Goal: Transaction & Acquisition: Book appointment/travel/reservation

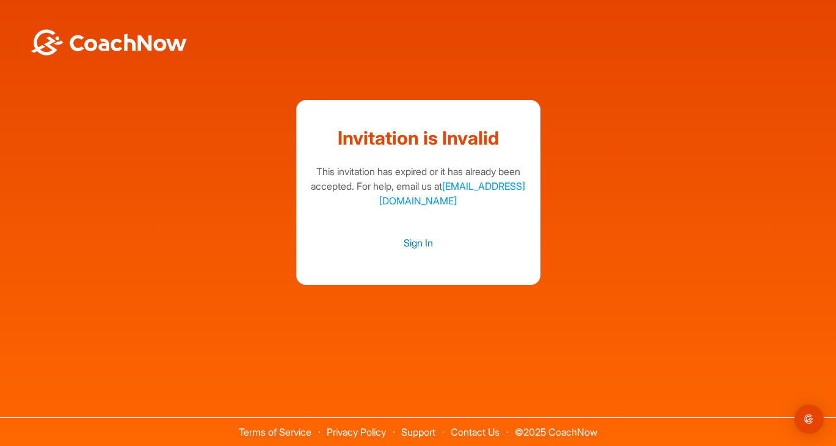
click at [430, 241] on link "Sign In" at bounding box center [418, 243] width 220 height 16
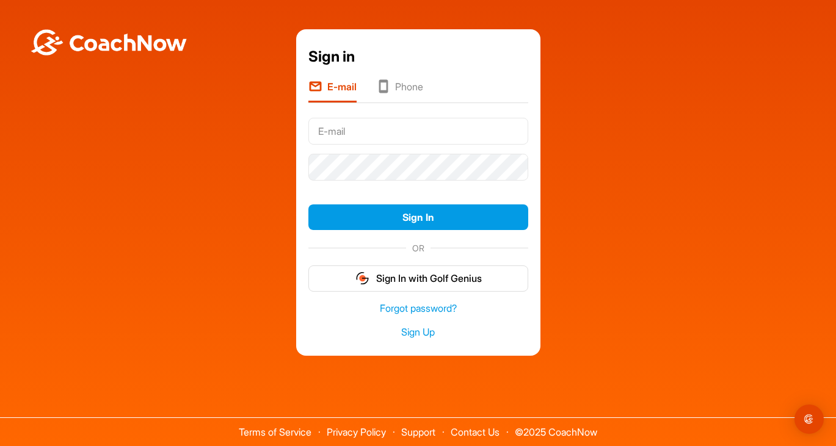
click at [399, 118] on input "text" at bounding box center [418, 131] width 220 height 27
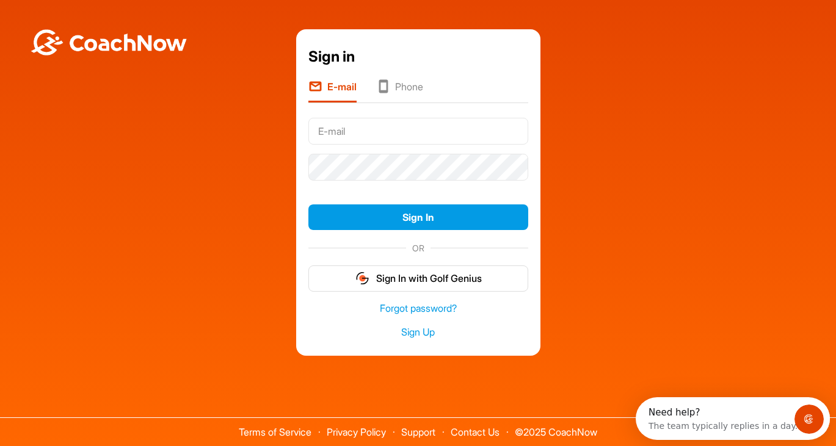
click at [399, 139] on input "text" at bounding box center [418, 131] width 220 height 27
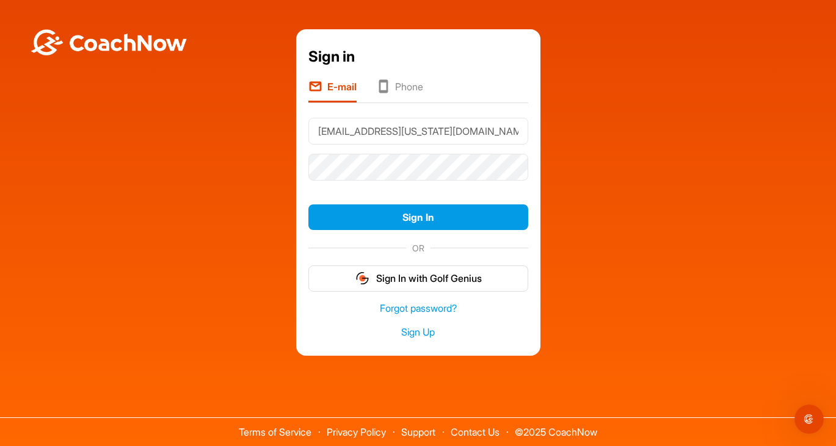
type input "agh5ng@virginia.edu"
click at [308, 205] on button "Sign In" at bounding box center [418, 218] width 220 height 26
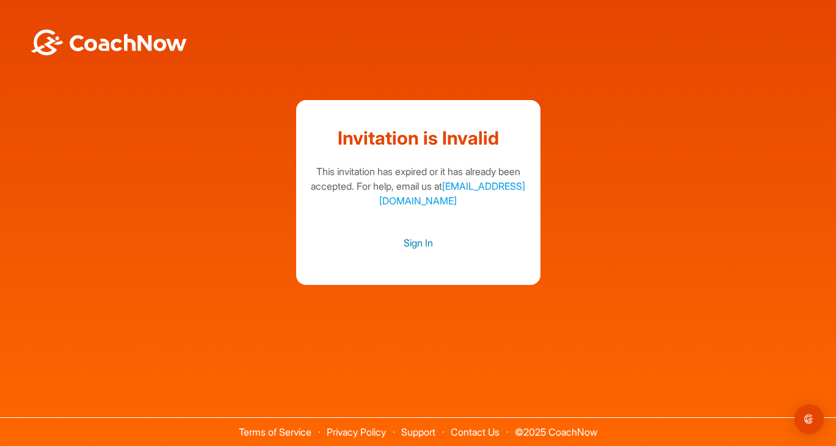
click at [413, 247] on link "Sign In" at bounding box center [418, 243] width 220 height 16
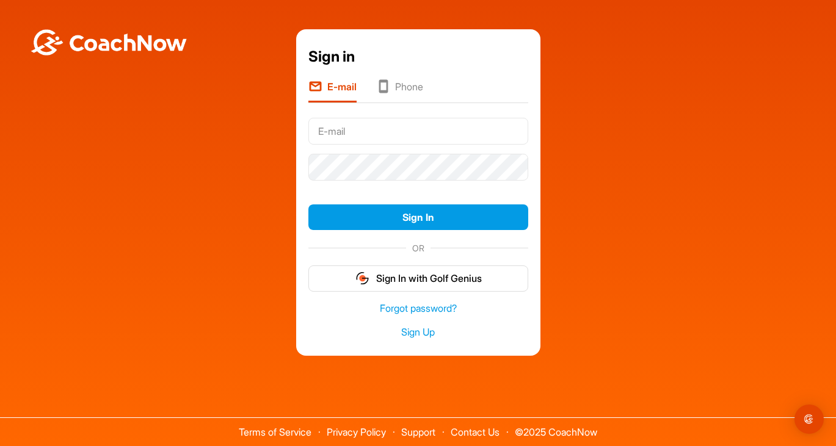
click at [388, 134] on input "text" at bounding box center [418, 131] width 220 height 27
type input "[EMAIL_ADDRESS][US_STATE][DOMAIN_NAME]"
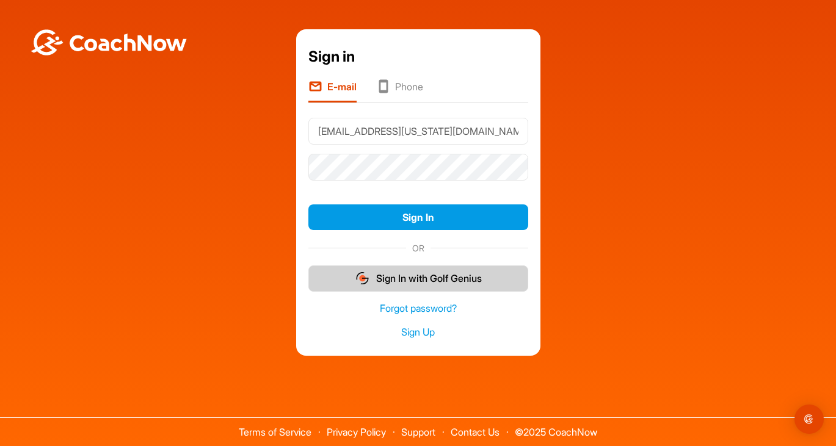
click at [437, 282] on button "Sign In with Golf Genius" at bounding box center [418, 279] width 220 height 26
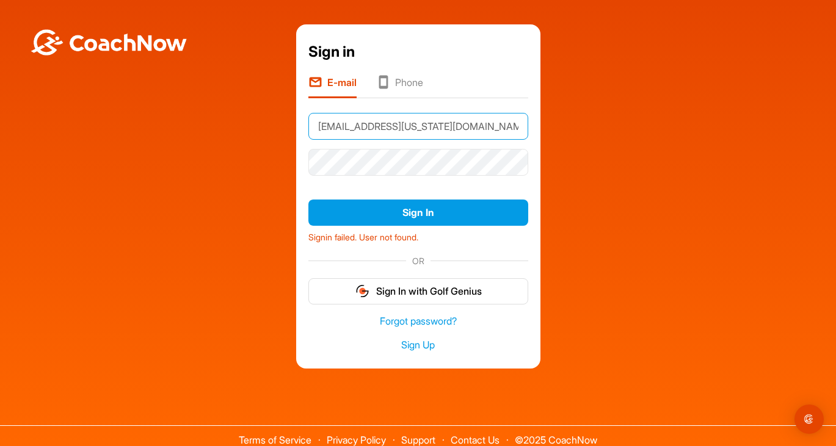
type input "[EMAIL_ADDRESS][US_STATE][DOMAIN_NAME]"
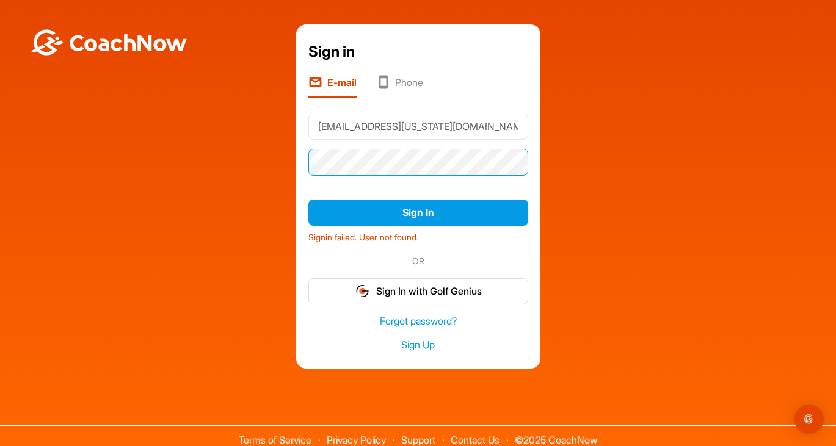
click at [308, 200] on button "Sign In" at bounding box center [418, 213] width 220 height 26
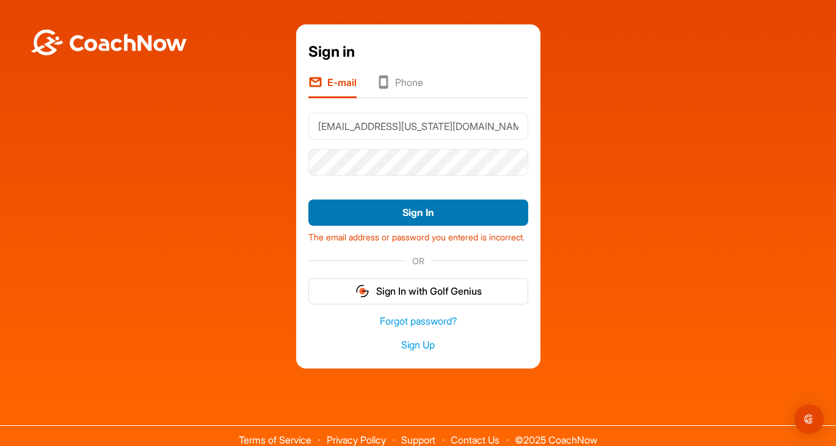
click at [437, 205] on button "Sign In" at bounding box center [418, 213] width 220 height 26
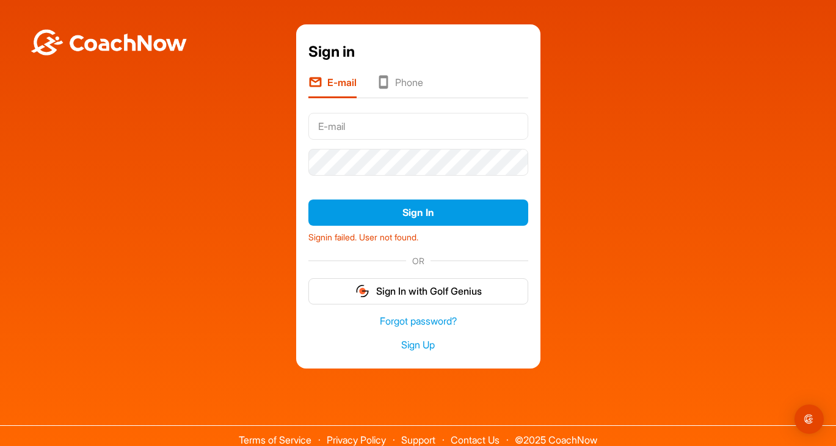
type input "a"
type input "g"
type input "[EMAIL_ADDRESS][US_STATE][DOMAIN_NAME]"
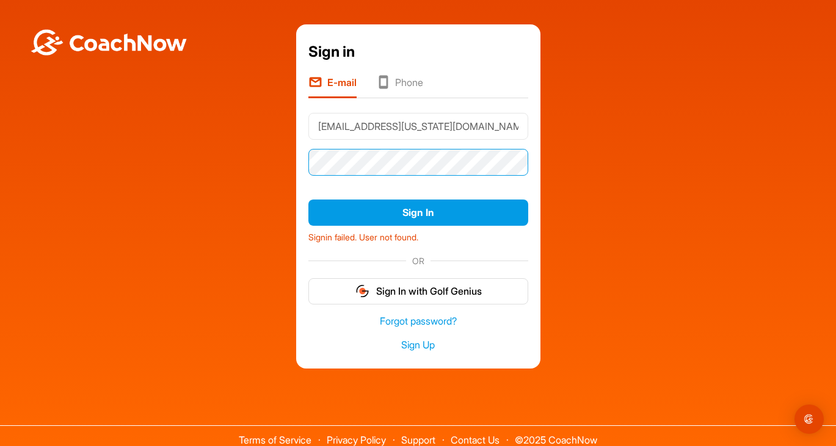
click at [308, 200] on button "Sign In" at bounding box center [418, 213] width 220 height 26
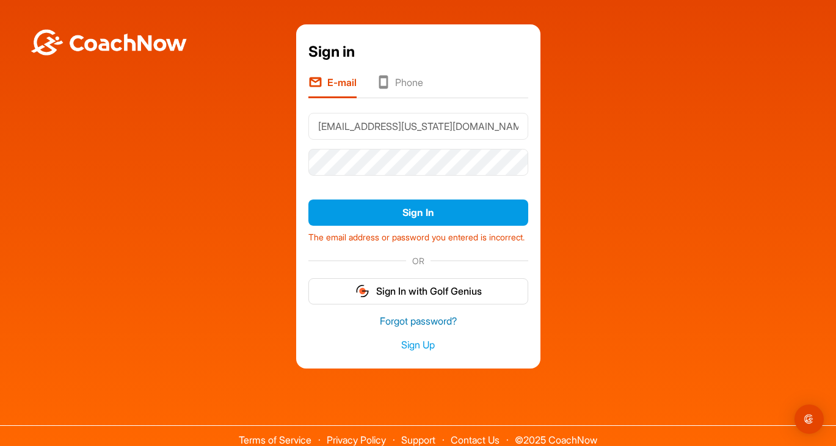
click at [423, 329] on link "Forgot password?" at bounding box center [418, 322] width 220 height 14
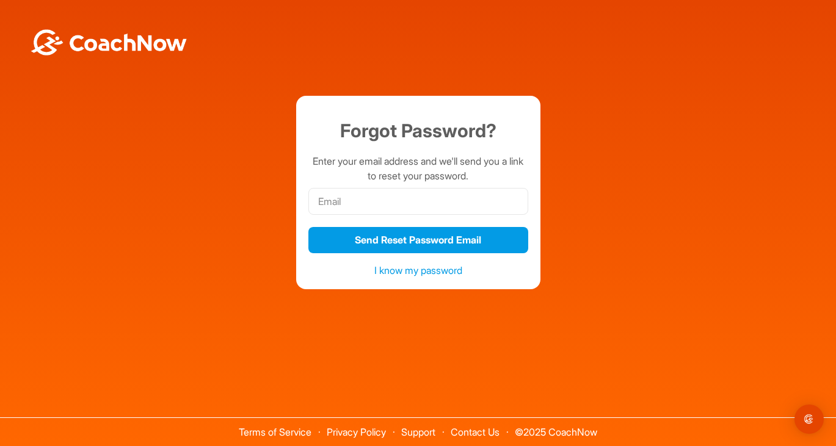
click at [375, 217] on div at bounding box center [418, 201] width 220 height 36
click at [375, 211] on input "email" at bounding box center [418, 201] width 220 height 27
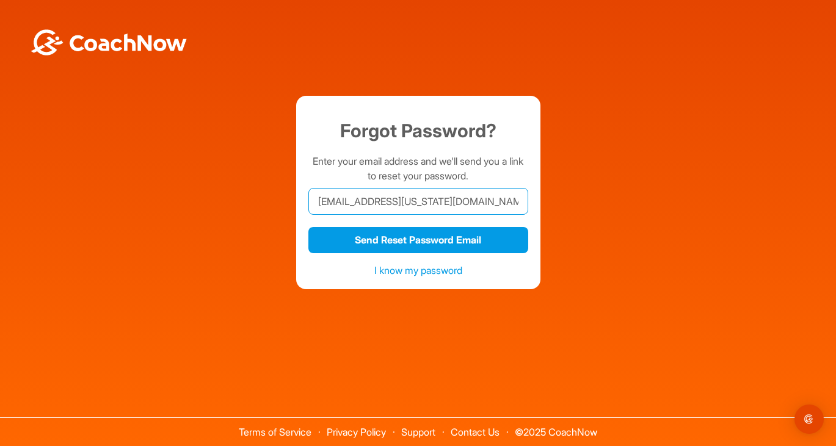
type input "[EMAIL_ADDRESS][US_STATE][DOMAIN_NAME]"
click at [308, 227] on button "Send Reset Password Email" at bounding box center [418, 240] width 220 height 26
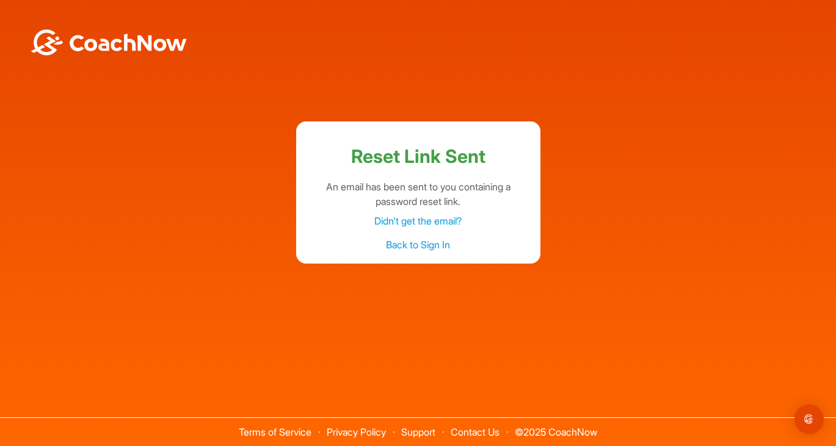
click at [415, 241] on link "Back to Sign In" at bounding box center [418, 245] width 64 height 12
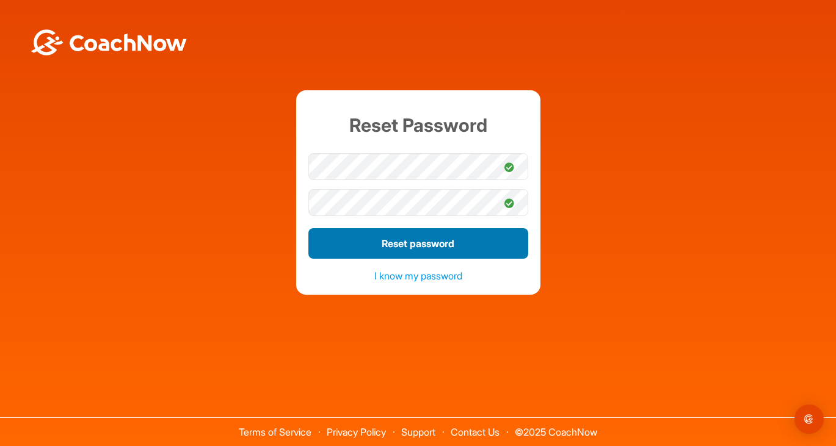
click at [441, 243] on button "Reset password" at bounding box center [418, 243] width 220 height 31
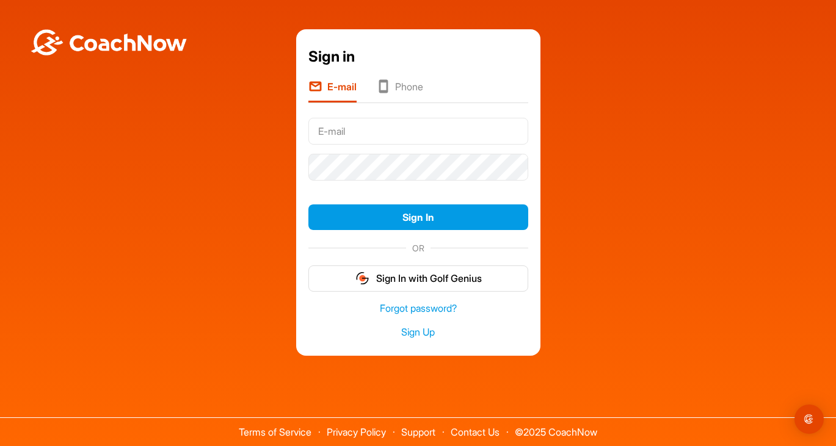
type input "[EMAIL_ADDRESS][US_STATE][DOMAIN_NAME]"
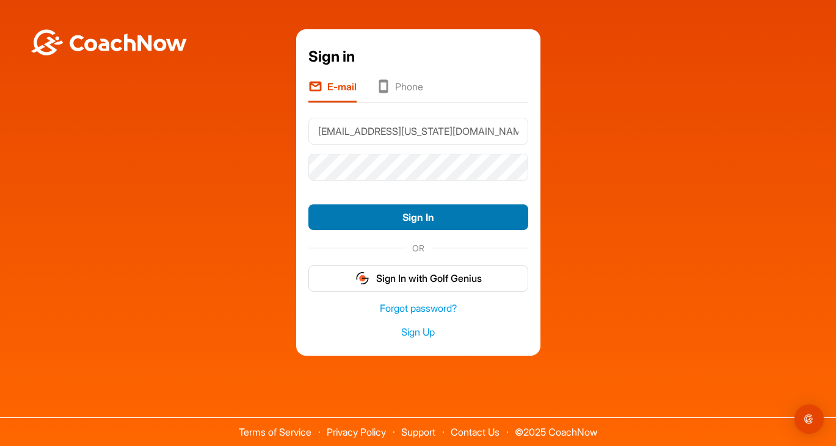
click at [442, 213] on button "Sign In" at bounding box center [418, 218] width 220 height 26
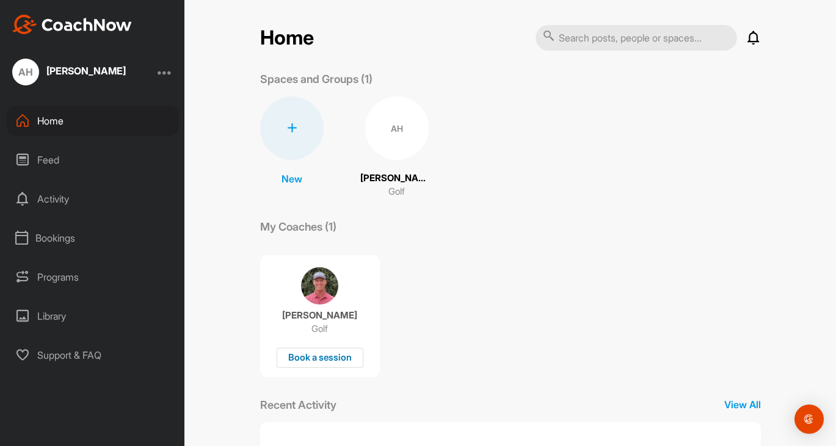
click at [318, 350] on div "Book a session" at bounding box center [320, 358] width 87 height 20
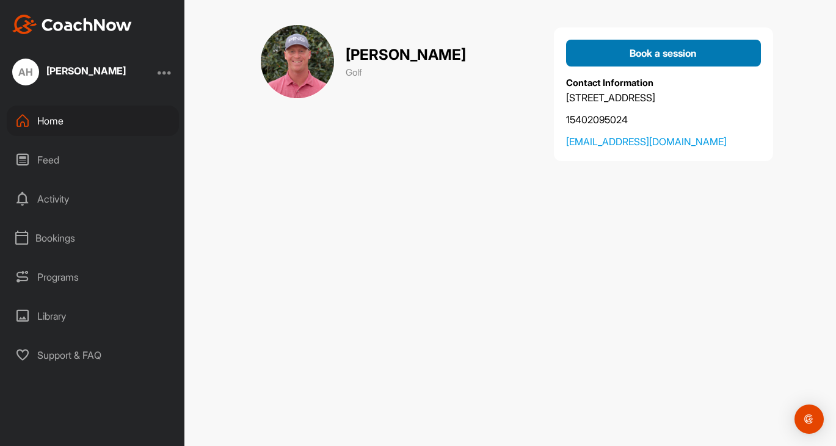
click at [706, 51] on div "Book a session" at bounding box center [663, 53] width 175 height 15
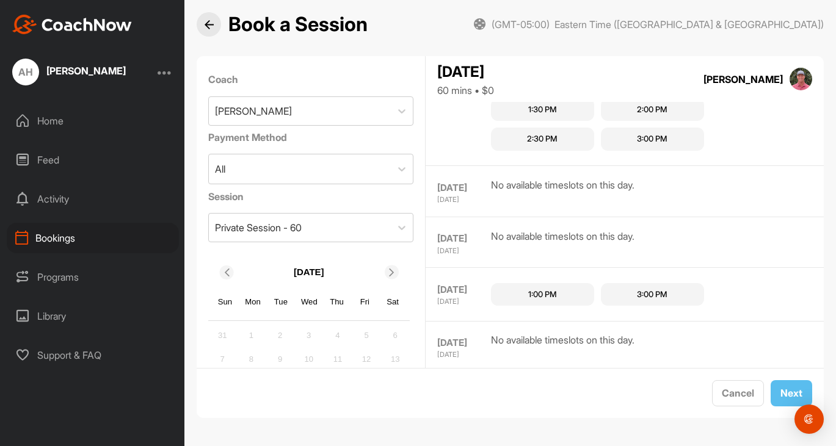
scroll to position [220, 0]
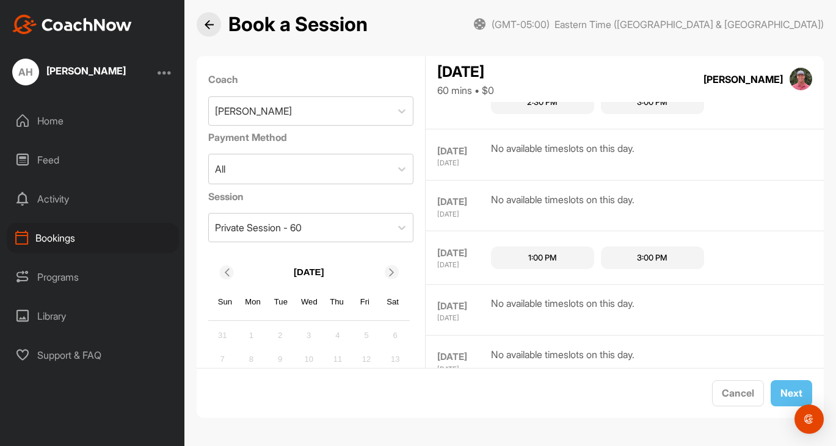
click at [569, 255] on div "1:00 PM" at bounding box center [542, 258] width 103 height 23
click at [785, 385] on button "Next" at bounding box center [792, 393] width 42 height 26
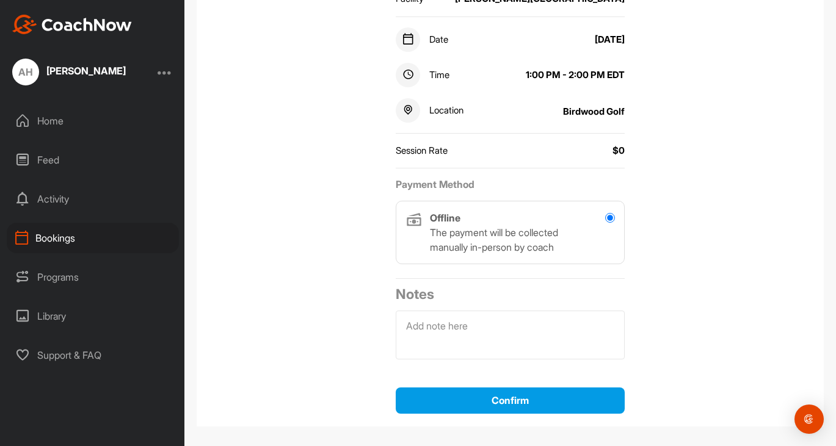
scroll to position [261, 0]
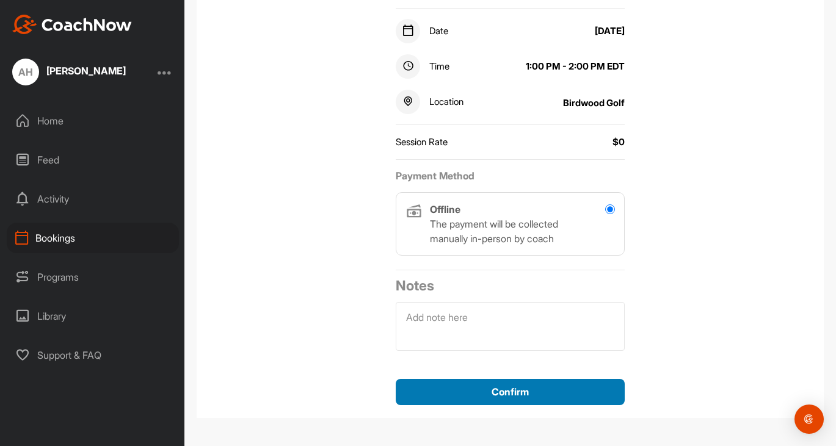
click at [528, 393] on span "Confirm" at bounding box center [510, 392] width 37 height 12
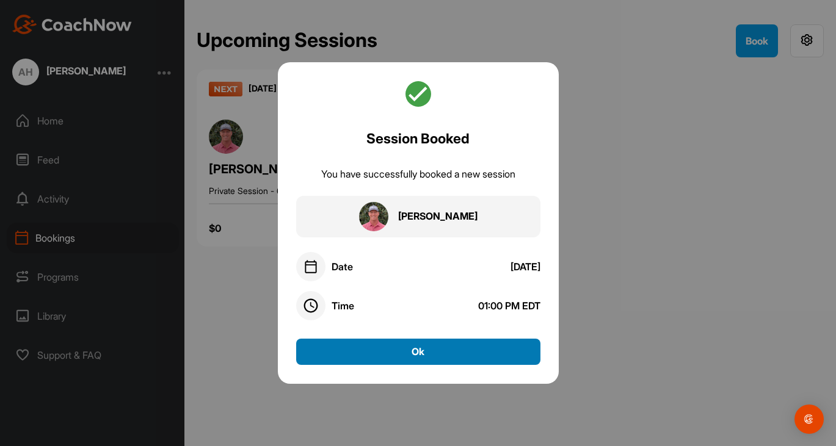
click at [495, 344] on button "Ok" at bounding box center [418, 352] width 244 height 26
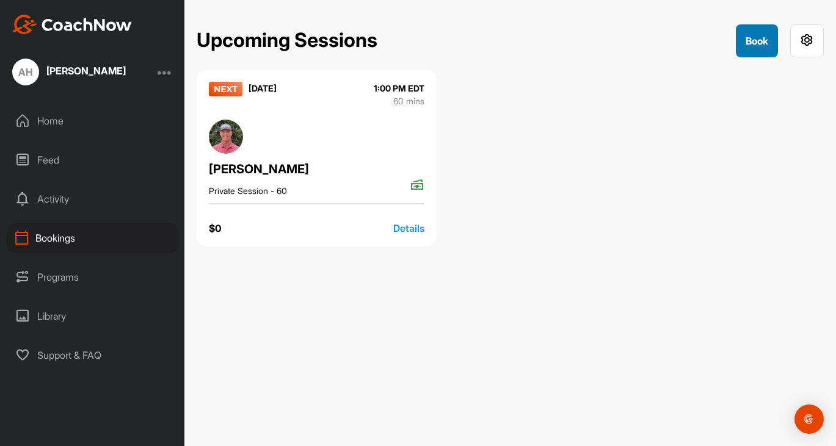
click at [741, 43] on button "Book" at bounding box center [757, 40] width 42 height 33
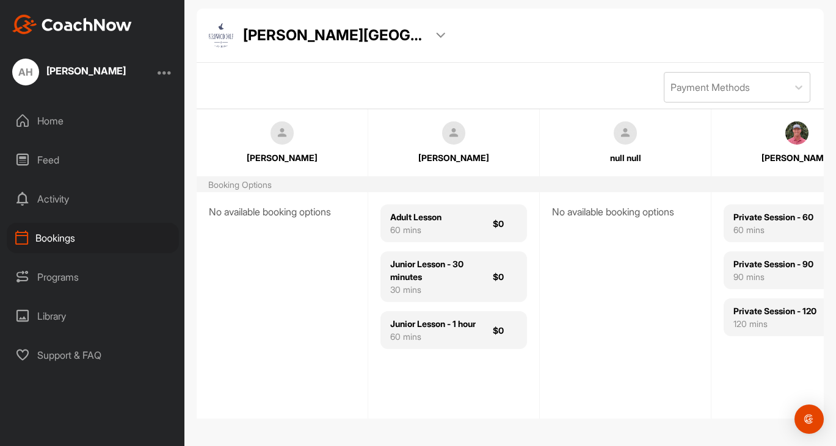
scroll to position [60, 0]
click at [82, 75] on div "Abby Holston" at bounding box center [85, 71] width 79 height 10
click at [62, 118] on div "Home" at bounding box center [93, 121] width 172 height 31
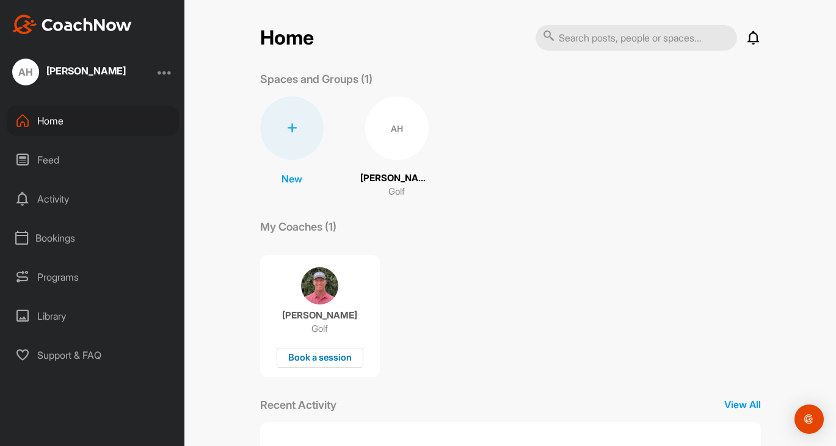
click at [341, 358] on div "Book a session" at bounding box center [320, 358] width 87 height 20
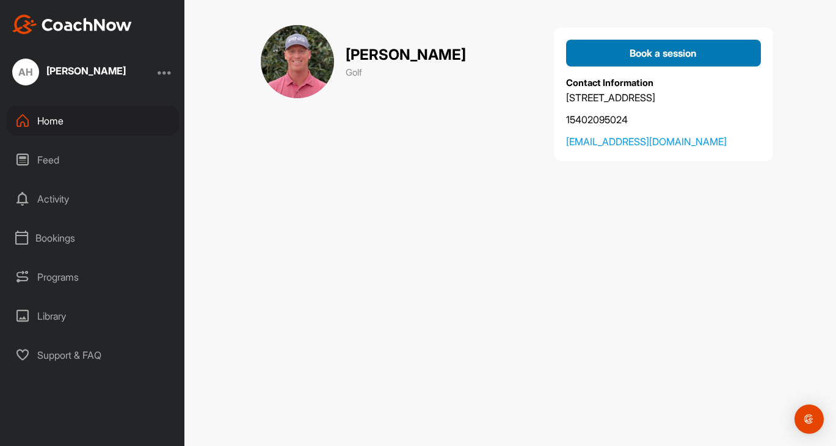
click at [659, 57] on span "Book a session" at bounding box center [663, 53] width 67 height 12
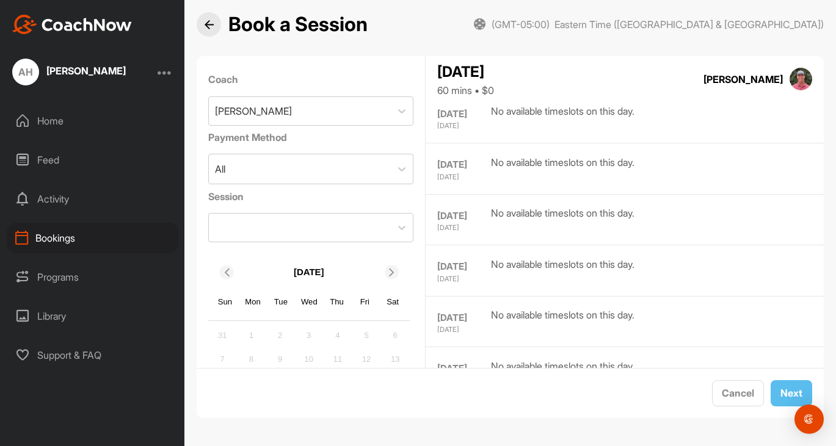
scroll to position [64, 0]
click at [430, 184] on div "SEP 24 WEDNESDAY No available timeslots on this day." at bounding box center [625, 165] width 398 height 51
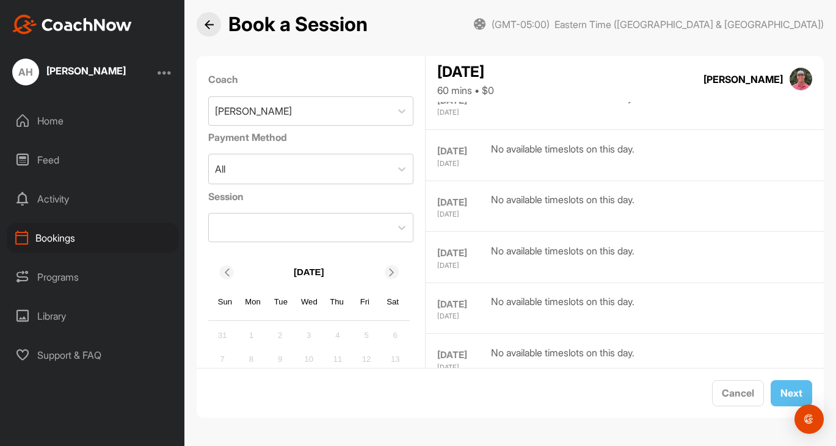
scroll to position [0, 0]
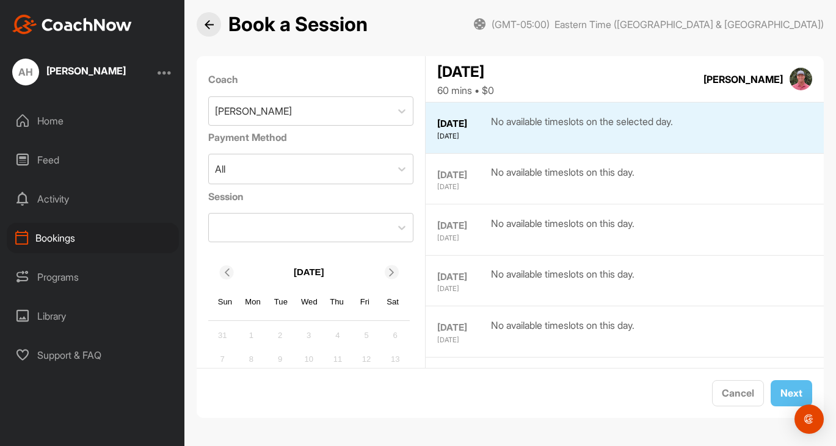
click at [216, 25] on div at bounding box center [209, 24] width 24 height 24
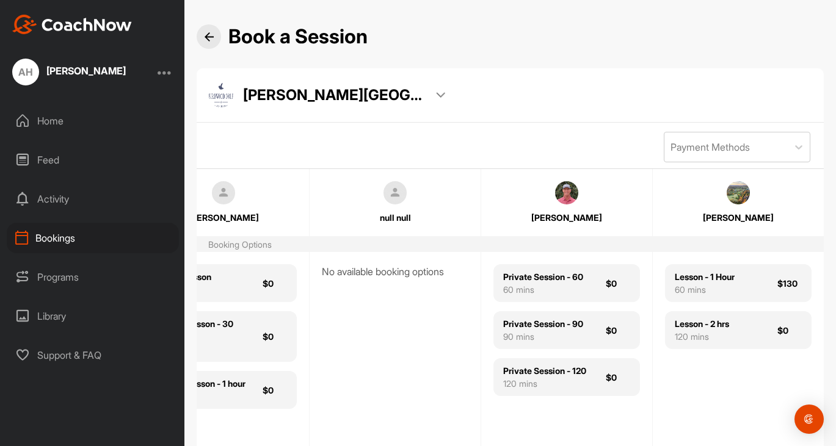
click at [271, 40] on h2 "Book a Session" at bounding box center [297, 37] width 139 height 24
click at [202, 26] on div "Book a Session" at bounding box center [282, 36] width 171 height 24
click at [205, 35] on img at bounding box center [209, 36] width 9 height 9
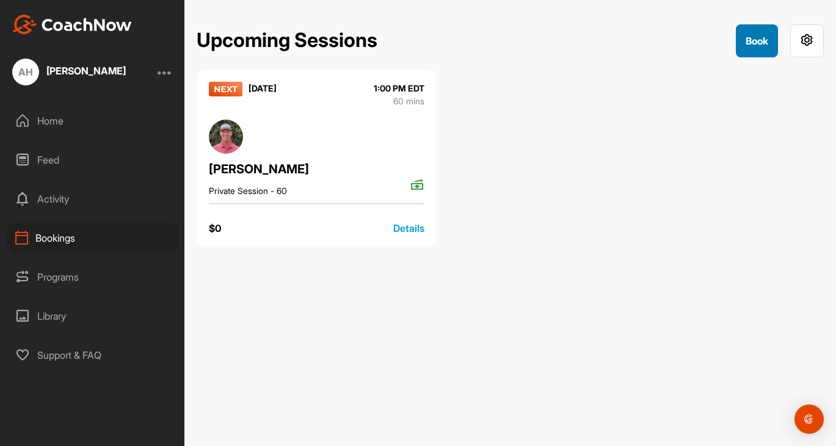
click at [741, 40] on button "Book" at bounding box center [757, 40] width 42 height 33
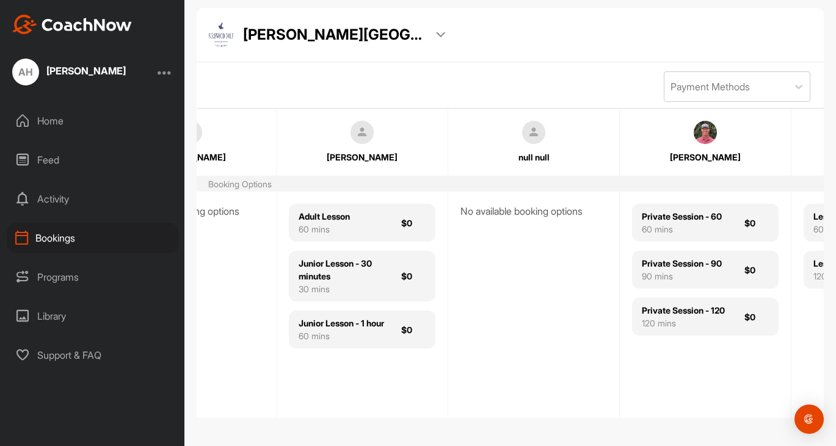
scroll to position [0, 155]
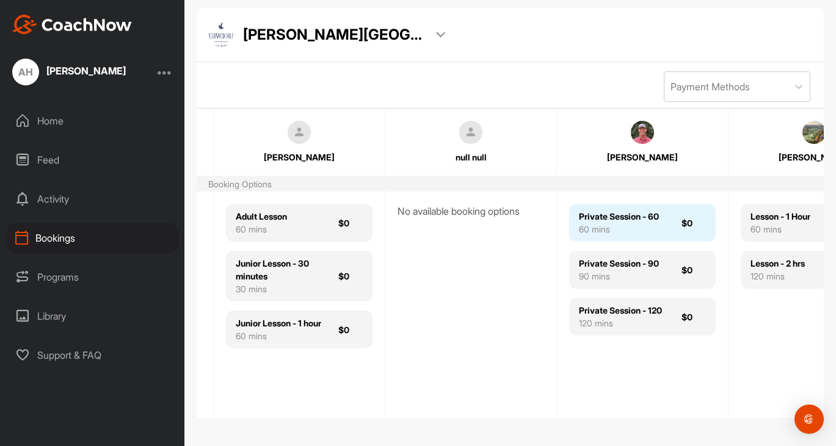
click at [666, 220] on div "Private Session - 60 60 mins $0" at bounding box center [642, 223] width 147 height 38
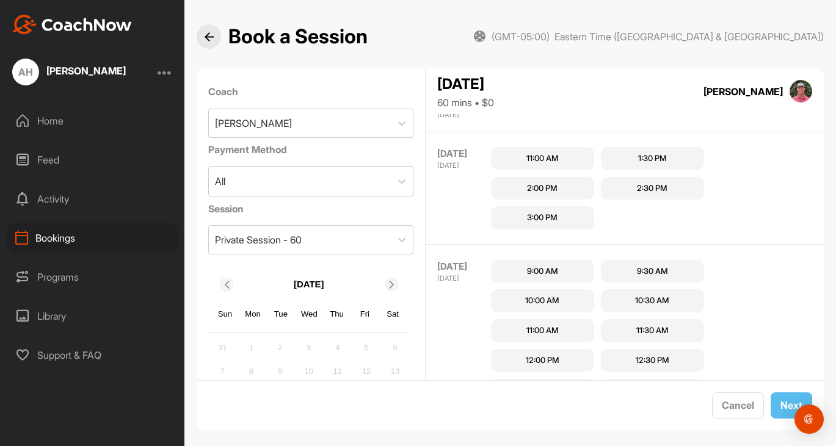
scroll to position [488, 0]
